Goal: Transaction & Acquisition: Purchase product/service

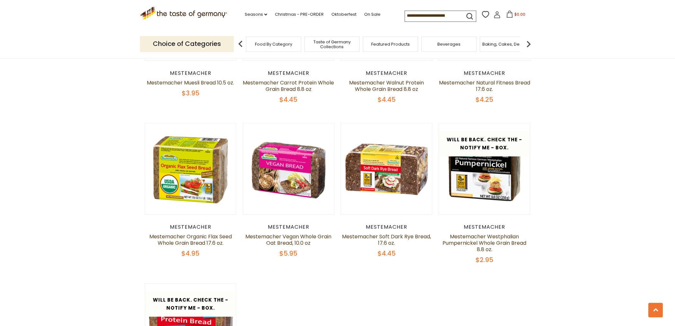
scroll to position [450, 0]
click at [332, 41] on span "Taste of Germany Collections" at bounding box center [331, 44] width 51 height 10
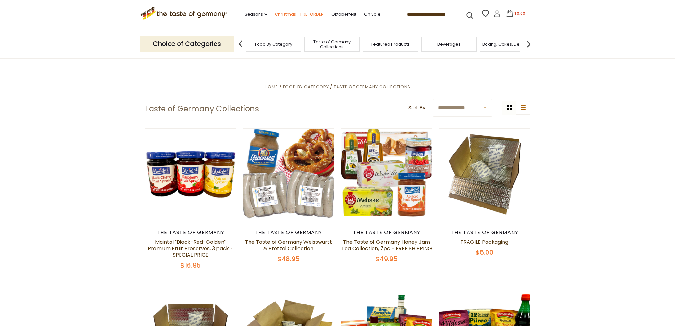
click at [275, 12] on link "Christmas - PRE-ORDER" at bounding box center [299, 14] width 49 height 7
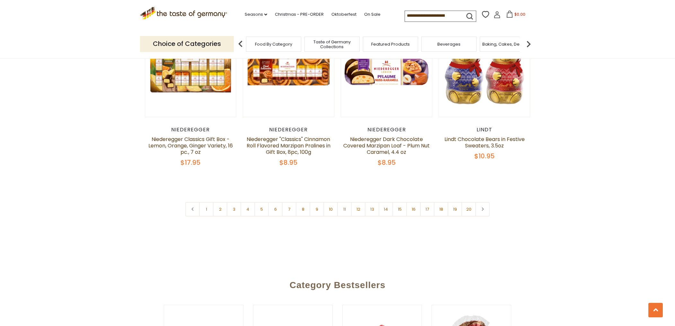
scroll to position [1548, 0]
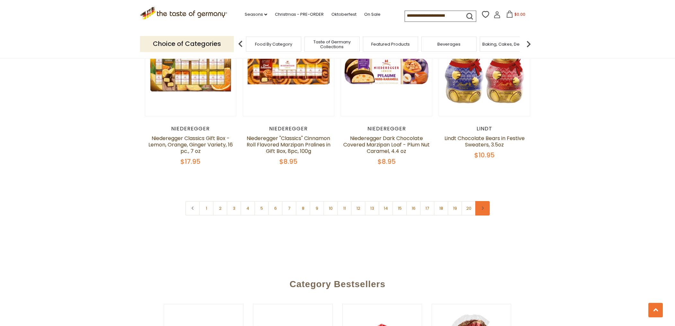
click at [481, 201] on link at bounding box center [482, 208] width 14 height 14
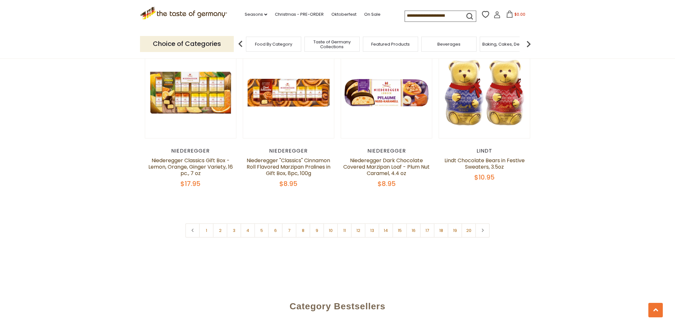
scroll to position [1527, 0]
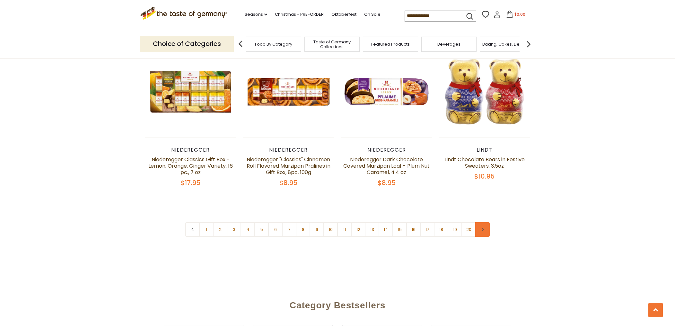
click at [484, 228] on icon at bounding box center [483, 229] width 4 height 3
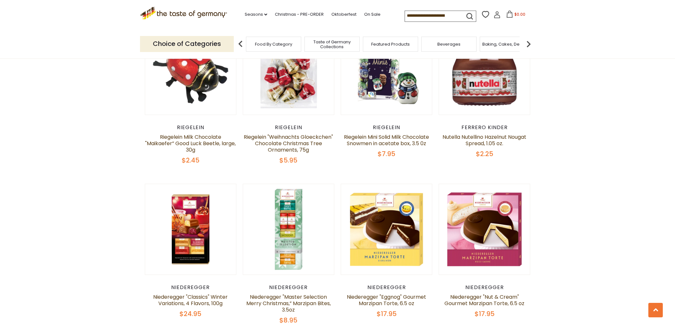
scroll to position [1230, 0]
click at [405, 19] on input at bounding box center [432, 15] width 54 height 9
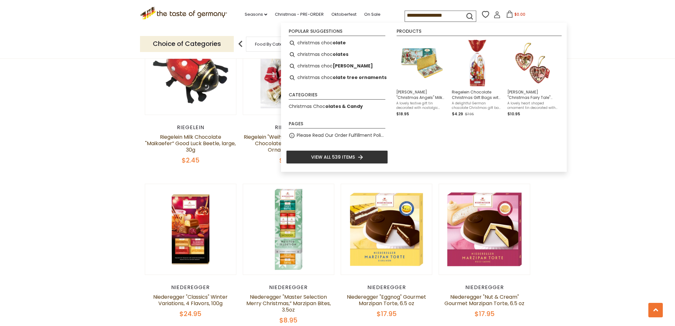
type input "**********"
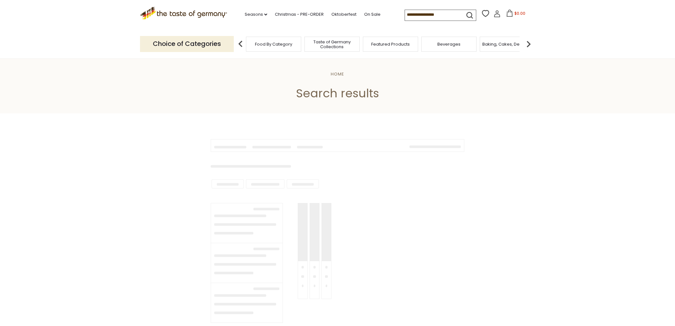
type input "**********"
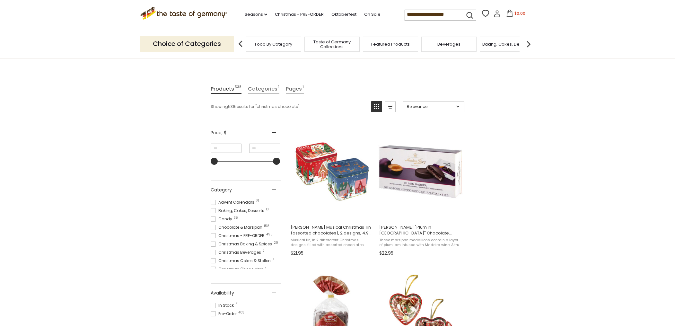
scroll to position [55, 0]
click at [214, 202] on span at bounding box center [213, 202] width 5 height 5
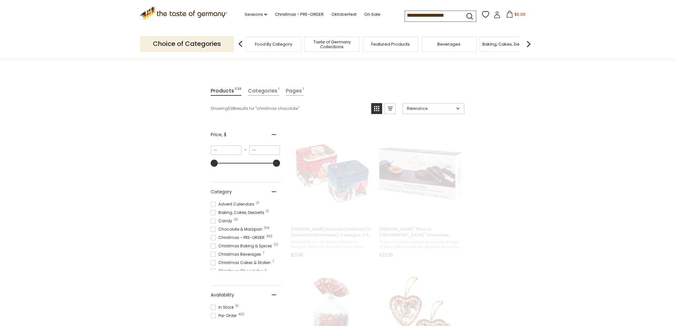
scroll to position [28, 0]
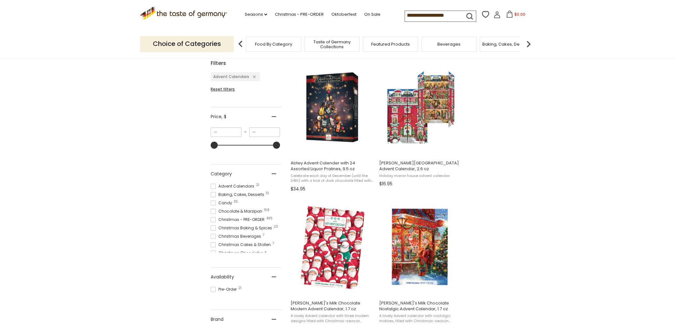
scroll to position [119, 0]
click at [214, 211] on span at bounding box center [213, 210] width 5 height 5
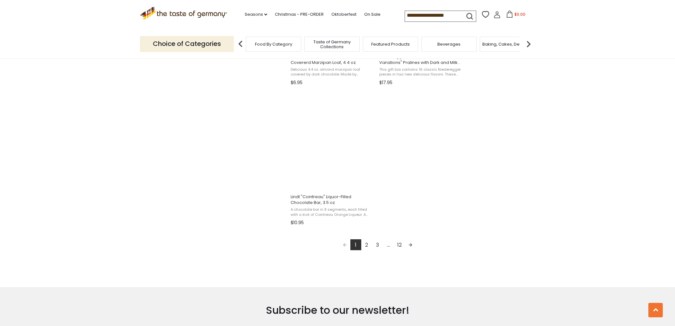
scroll to position [1066, 0]
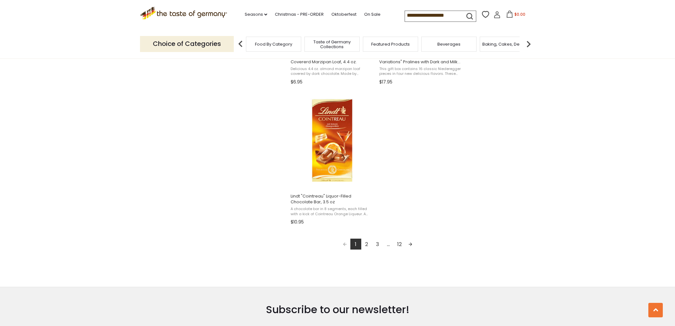
click at [410, 242] on link "Next page" at bounding box center [410, 244] width 11 height 11
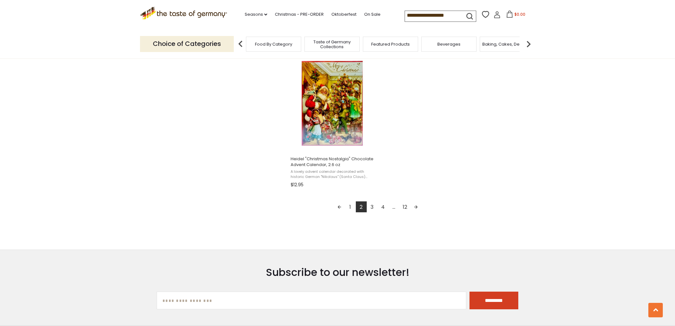
scroll to position [1104, 0]
click at [416, 204] on link "Next page" at bounding box center [415, 206] width 11 height 11
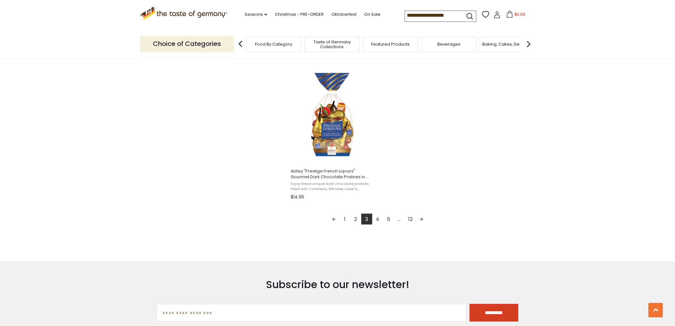
scroll to position [1091, 0]
click at [422, 216] on link "Next page" at bounding box center [421, 219] width 11 height 11
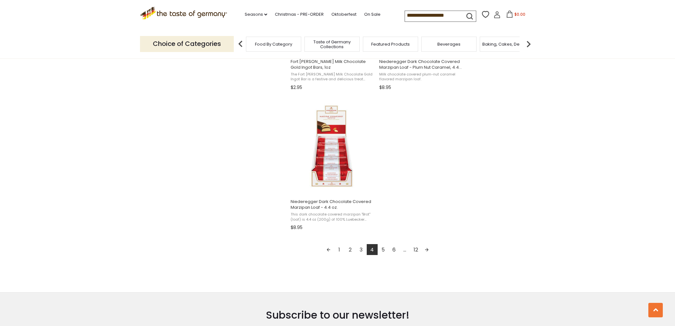
click at [427, 246] on link "Next page" at bounding box center [426, 249] width 11 height 11
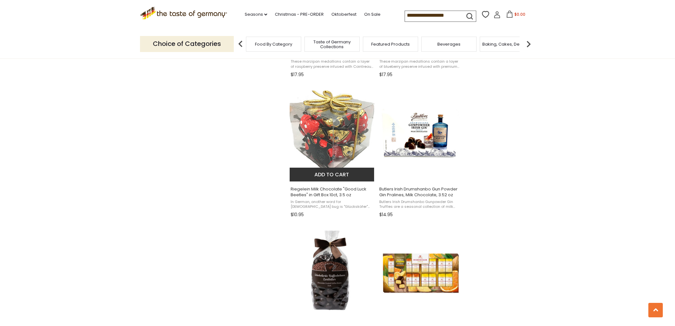
scroll to position [796, 0]
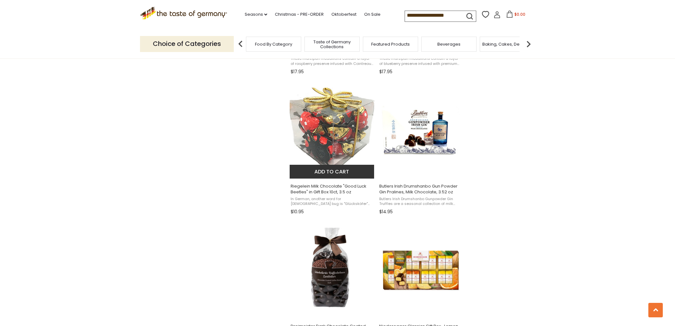
click at [338, 149] on img "Riegelein Milk Chocolate" at bounding box center [332, 130] width 85 height 85
